Goal: Book appointment/travel/reservation

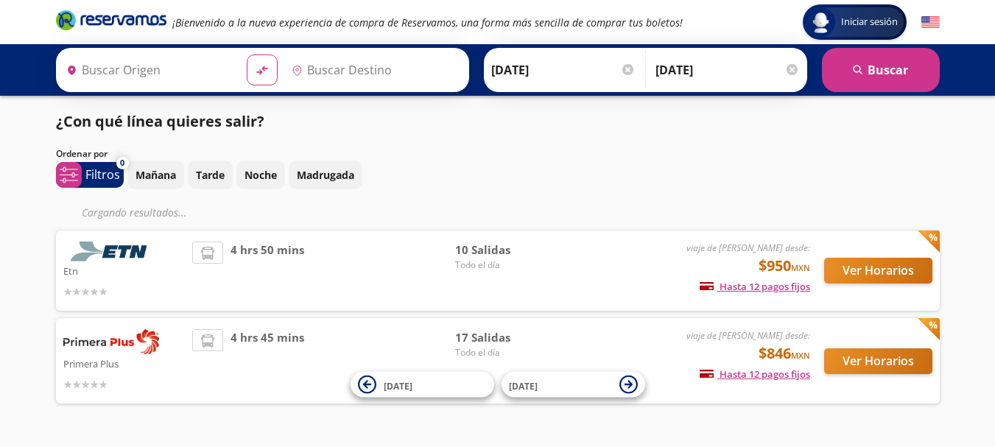
type input "[GEOGRAPHIC_DATA], [GEOGRAPHIC_DATA]"
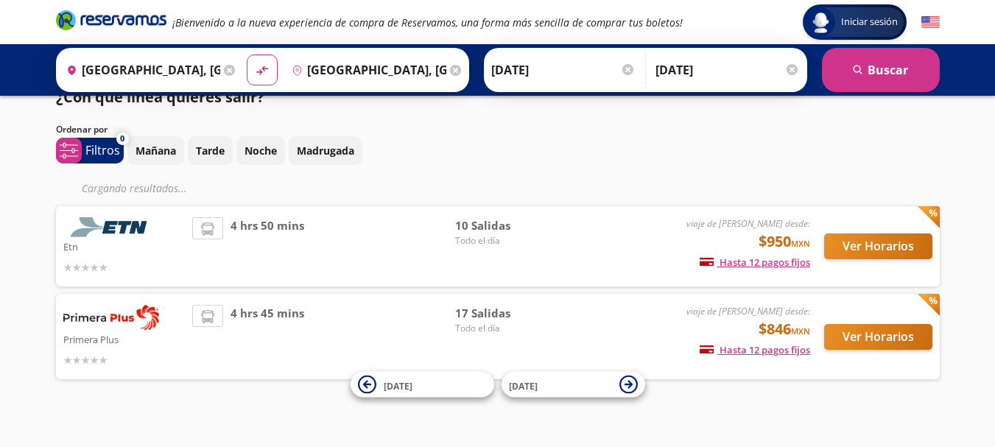
scroll to position [38, 0]
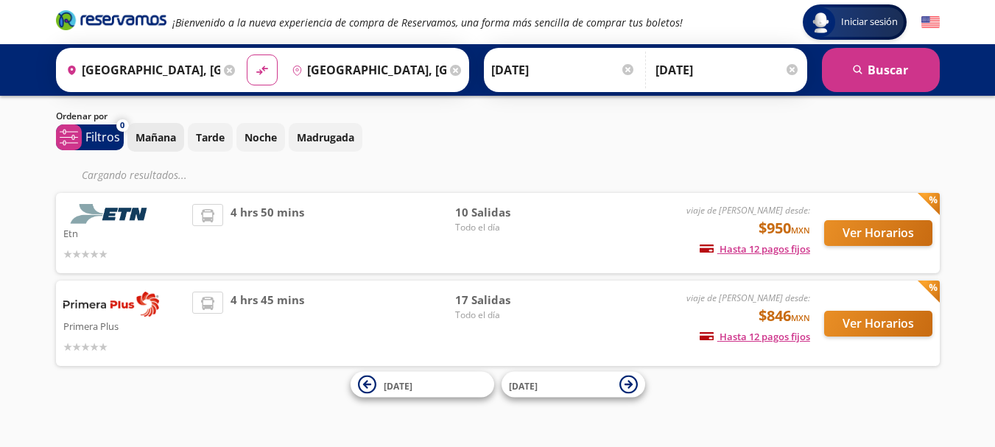
click at [173, 141] on p "Mañana" at bounding box center [156, 137] width 41 height 15
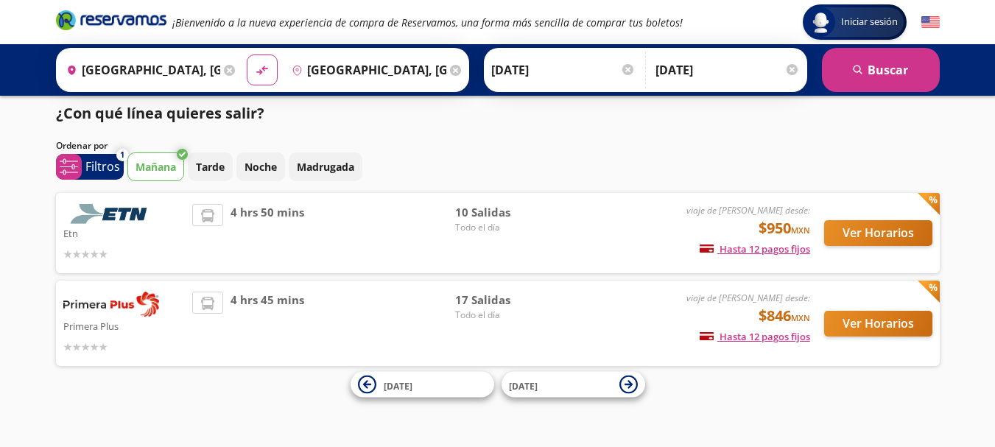
scroll to position [8, 0]
click at [850, 78] on button "search [GEOGRAPHIC_DATA]" at bounding box center [881, 70] width 118 height 44
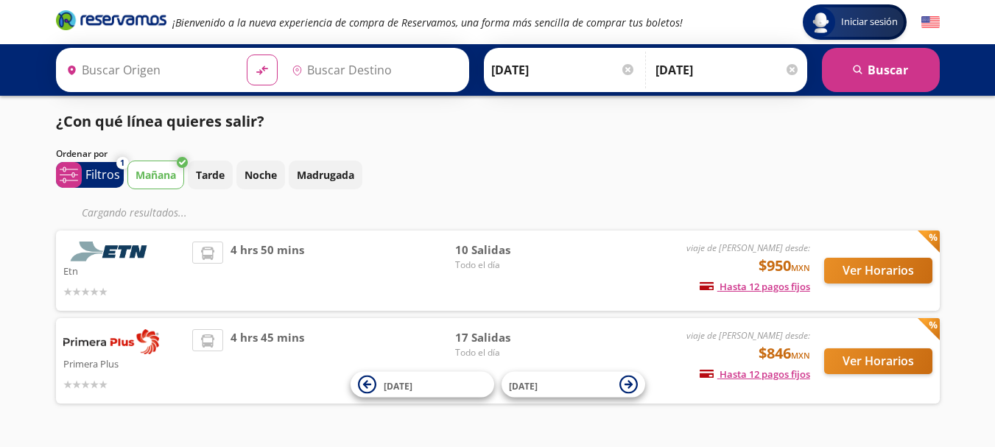
type input "[GEOGRAPHIC_DATA], [GEOGRAPHIC_DATA]"
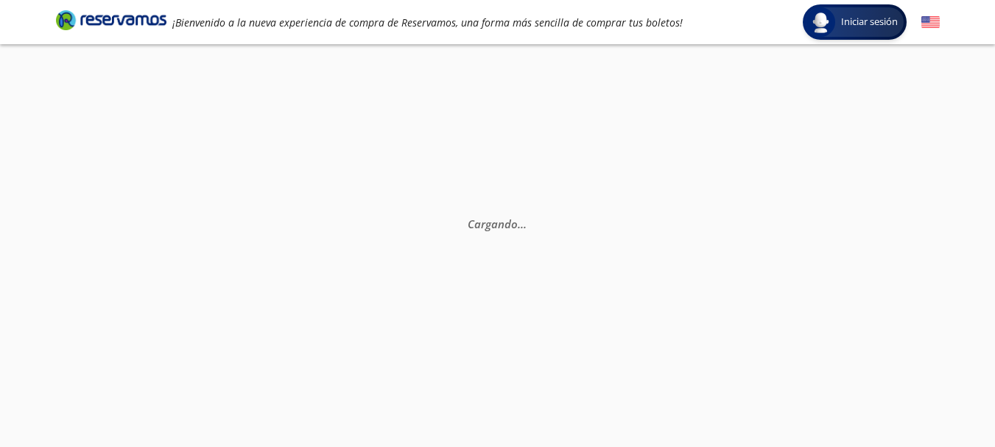
scroll to position [8, 0]
